Goal: Task Accomplishment & Management: Complete application form

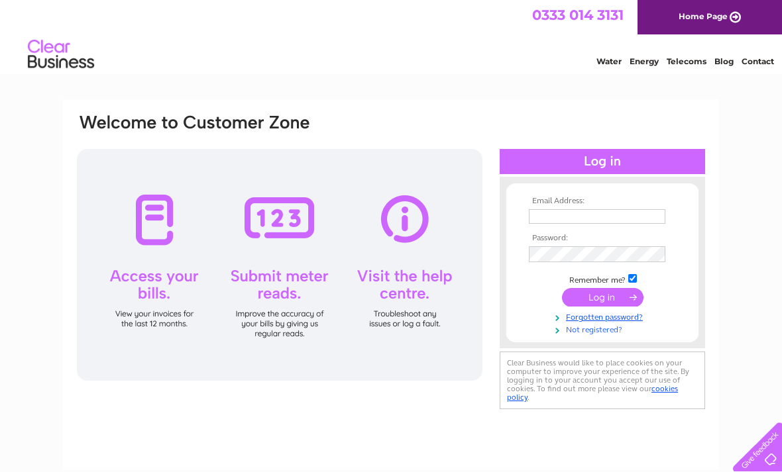
click at [594, 332] on link "Not registered?" at bounding box center [604, 329] width 150 height 13
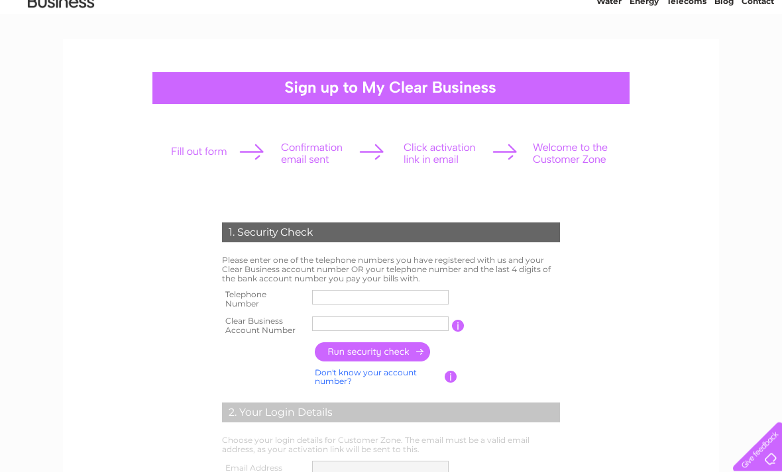
scroll to position [61, 0]
click at [356, 292] on input "text" at bounding box center [380, 297] width 136 height 15
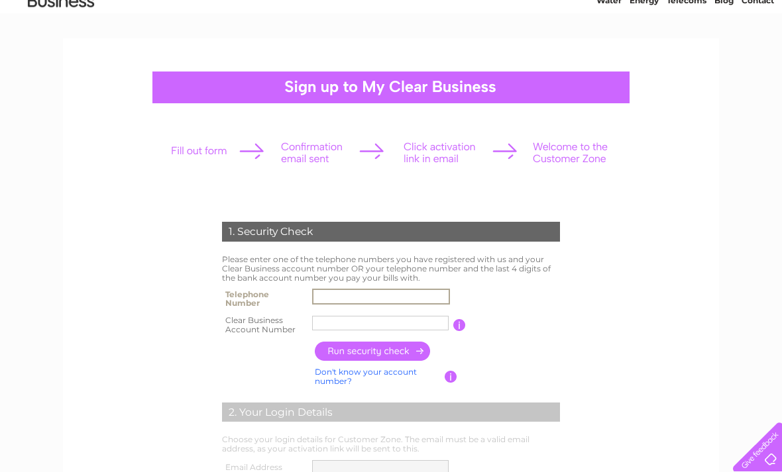
type input "1"
type input "01652636888"
click at [350, 323] on input "text" at bounding box center [380, 323] width 136 height 15
click at [375, 346] on input "button" at bounding box center [373, 351] width 117 height 19
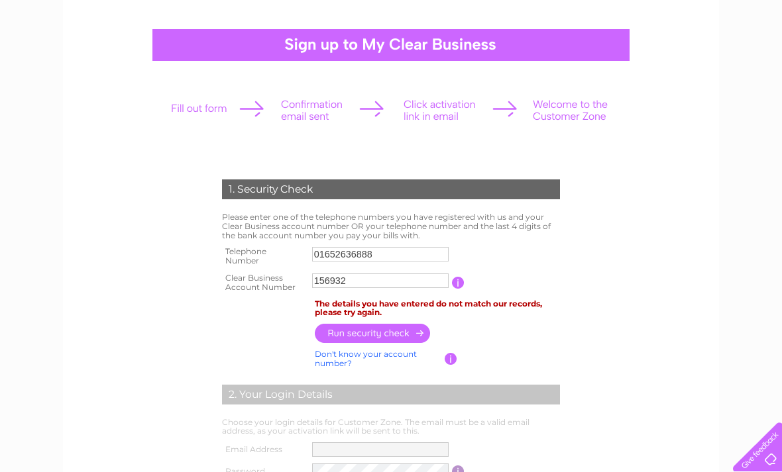
scroll to position [107, 0]
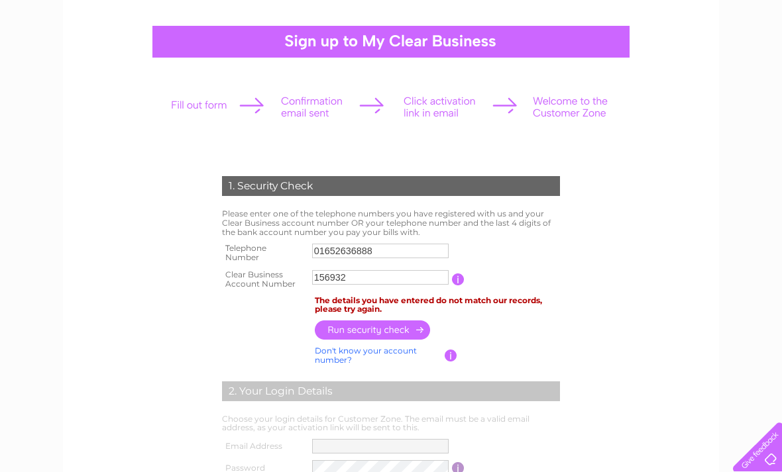
click at [362, 326] on input "button" at bounding box center [373, 330] width 117 height 19
click at [391, 271] on input "156932" at bounding box center [380, 277] width 136 height 15
type input "1"
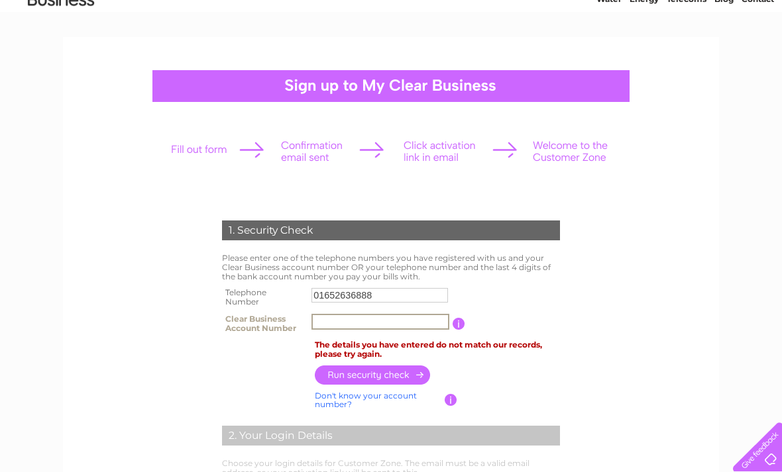
scroll to position [0, 0]
